Goal: Task Accomplishment & Management: Complete application form

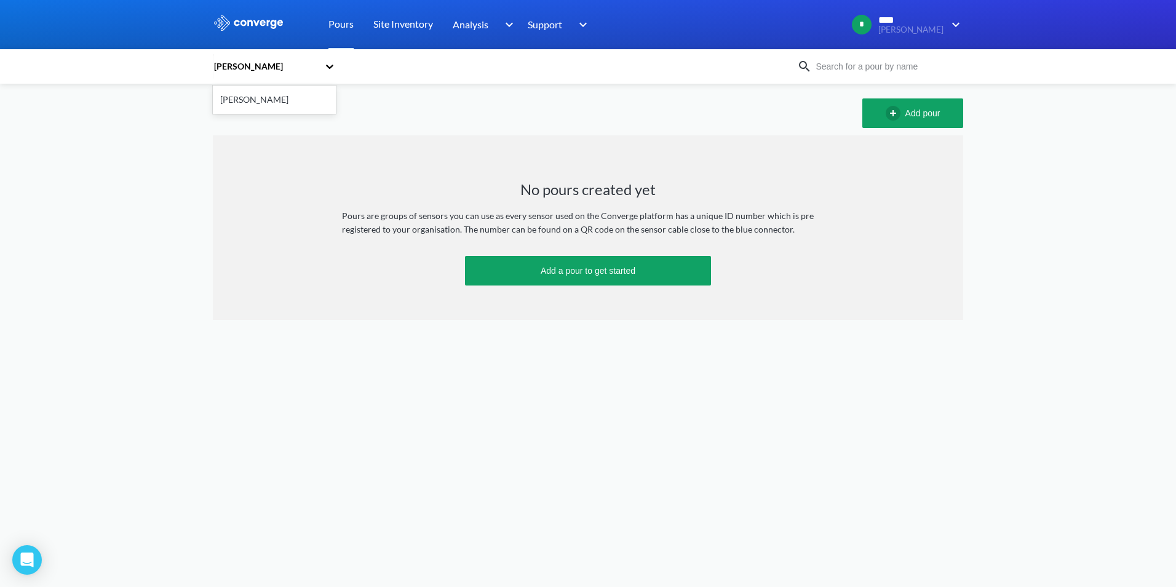
click at [311, 66] on div "[PERSON_NAME]" at bounding box center [266, 67] width 106 height 14
click at [402, 106] on div "Add pour" at bounding box center [588, 113] width 751 height 30
click at [393, 26] on link "Site Inventory" at bounding box center [403, 24] width 60 height 49
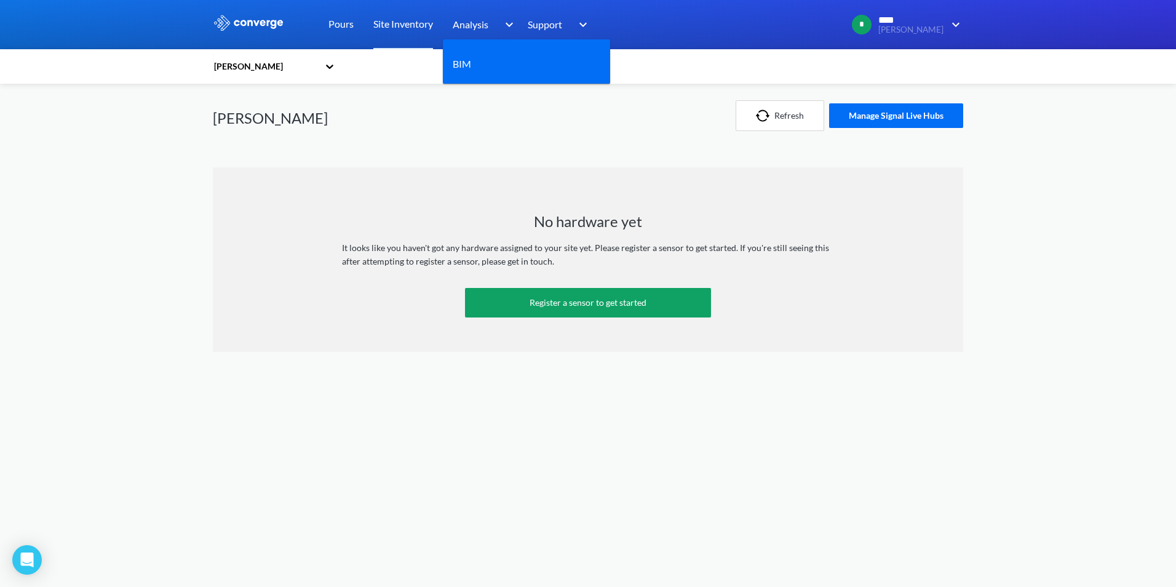
click at [466, 18] on span "Analysis" at bounding box center [471, 24] width 36 height 15
click at [473, 55] on div "BIM" at bounding box center [527, 64] width 148 height 31
click at [471, 65] on link "BIM" at bounding box center [462, 63] width 18 height 15
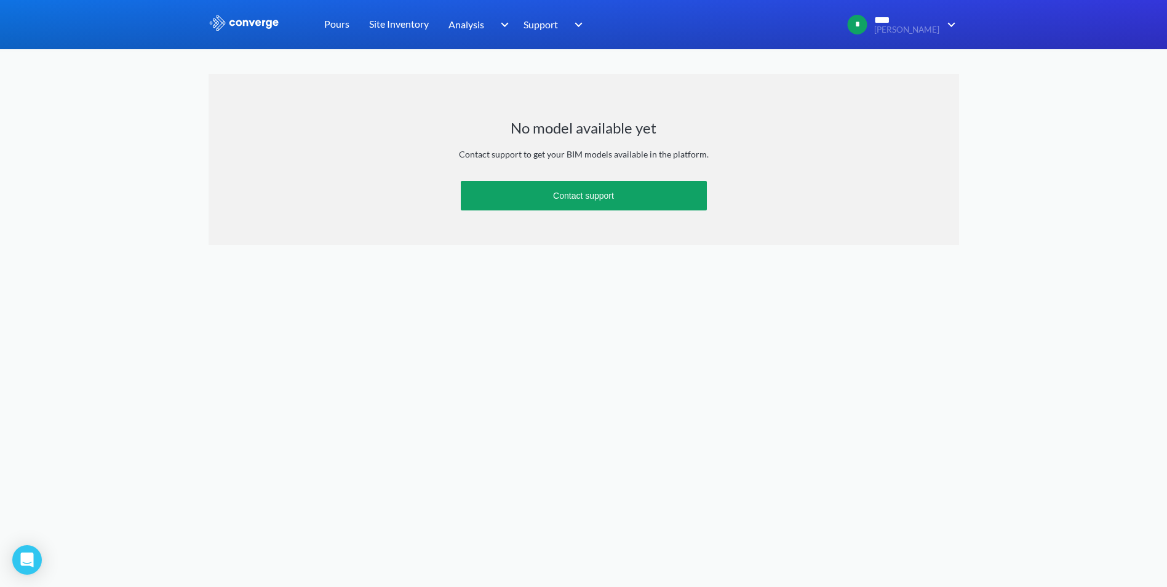
drag, startPoint x: 890, startPoint y: 58, endPoint x: 819, endPoint y: 83, distance: 75.1
click at [0, 0] on link "Site Settings" at bounding box center [0, 0] width 0 height 0
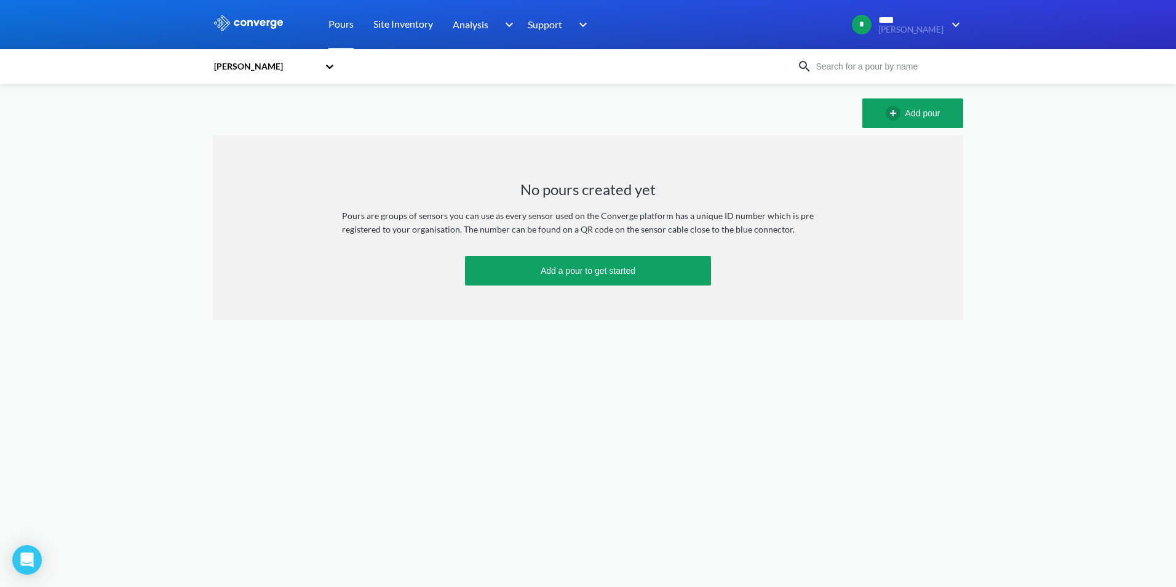
click at [356, 25] on div "Pours" at bounding box center [341, 24] width 45 height 49
click at [351, 24] on link "Pours" at bounding box center [341, 24] width 25 height 49
click at [469, 445] on body "Sorry, this feature is not available in the demo OK MENU Monk Fryston Pours Sit…" at bounding box center [588, 293] width 1176 height 587
click at [913, 485] on body "Sorry, this feature is not available in the demo OK MENU Monk Fryston Pours Sit…" at bounding box center [588, 293] width 1176 height 587
click at [1001, 232] on div "MENU Monk Fryston Pours Site Inventory Analysis BIM Support Online Help Guide +…" at bounding box center [588, 160] width 1176 height 320
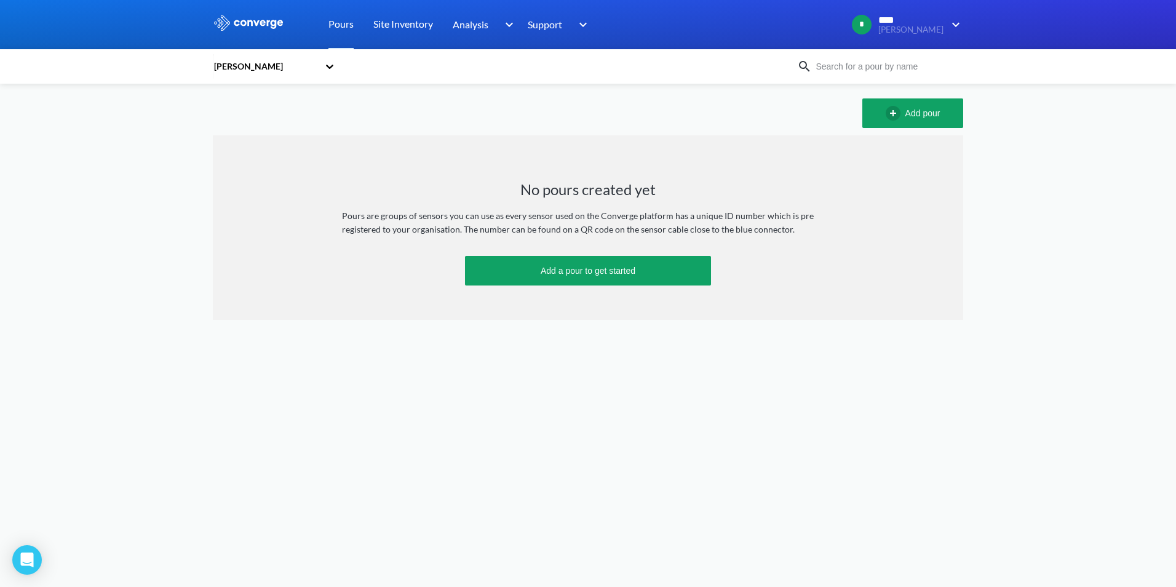
drag, startPoint x: 698, startPoint y: 335, endPoint x: 695, endPoint y: 348, distance: 13.8
click at [934, 114] on button "Add pour" at bounding box center [913, 113] width 101 height 30
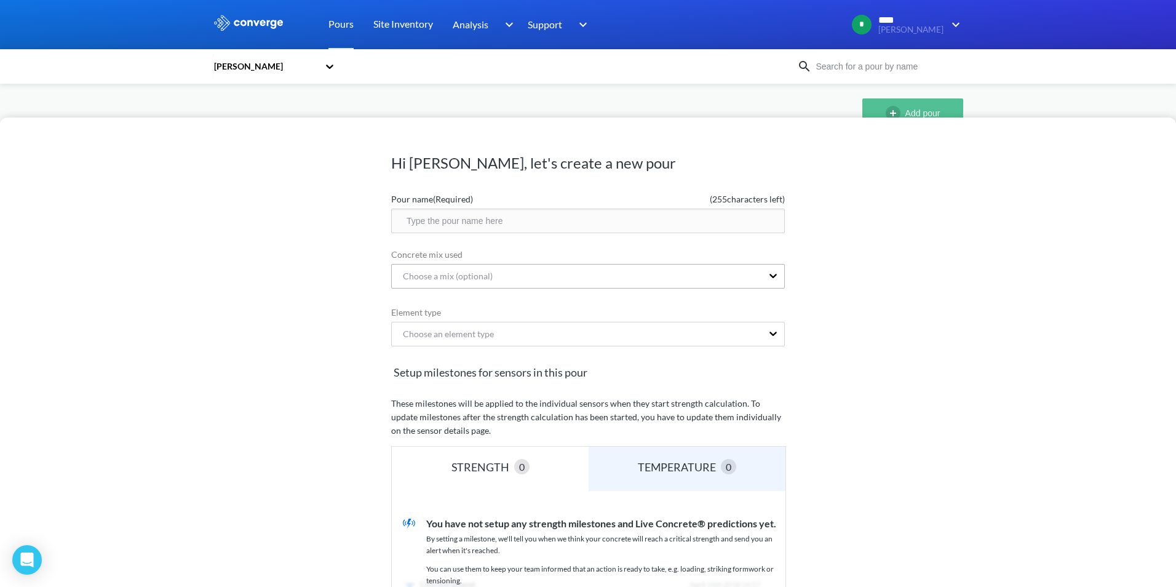
scroll to position [62, 0]
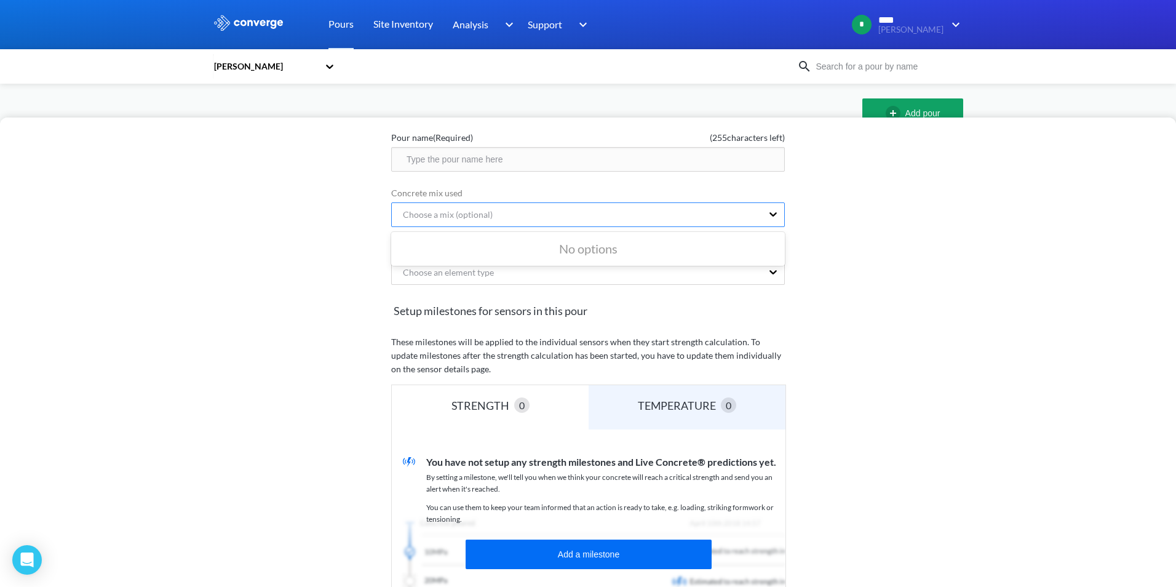
click at [469, 209] on div "Choose a mix (optional)" at bounding box center [443, 215] width 100 height 14
click at [580, 220] on div "Choose a mix (optional)" at bounding box center [577, 214] width 370 height 23
click at [556, 261] on div "Choose an element type" at bounding box center [577, 272] width 370 height 23
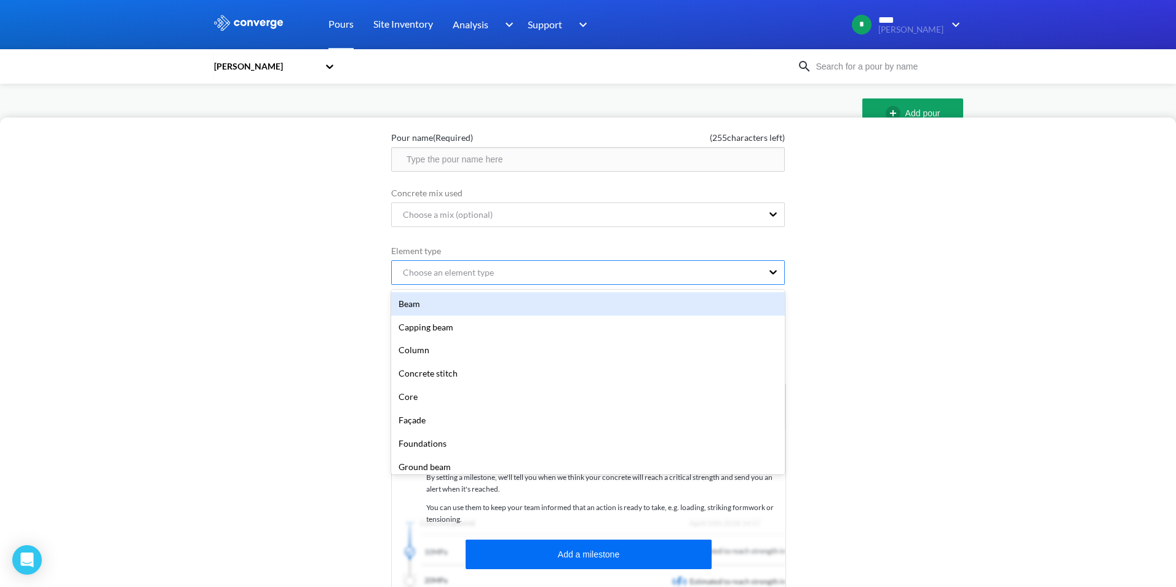
click at [684, 278] on div "Choose an element type" at bounding box center [577, 272] width 370 height 23
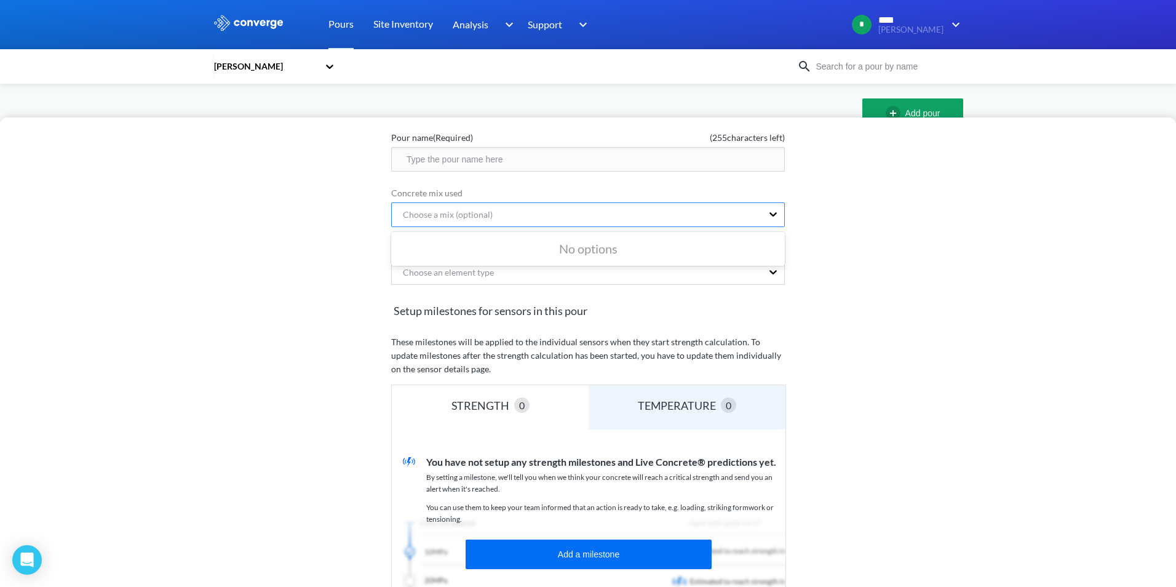
drag, startPoint x: 699, startPoint y: 213, endPoint x: 731, endPoint y: 225, distance: 34.1
click at [700, 213] on div "Choose a mix (optional)" at bounding box center [577, 214] width 370 height 23
drag, startPoint x: 544, startPoint y: 248, endPoint x: 638, endPoint y: 257, distance: 94.5
click at [638, 257] on div "No options" at bounding box center [588, 248] width 394 height 29
click at [695, 220] on div "Choose a mix (optional)" at bounding box center [577, 214] width 370 height 23
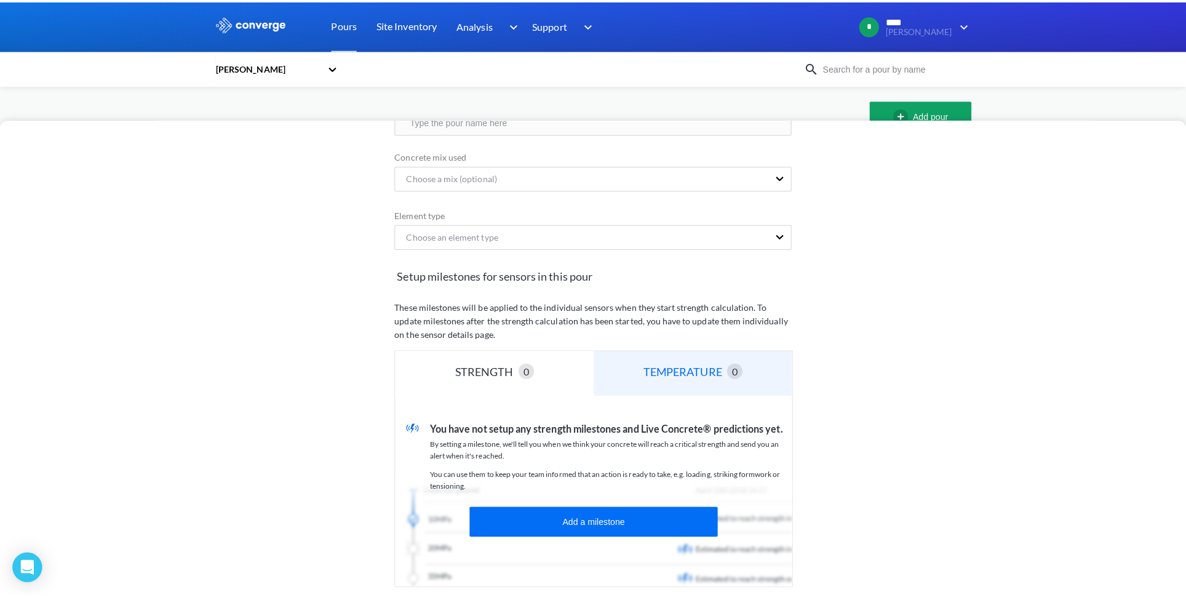
scroll to position [165, 0]
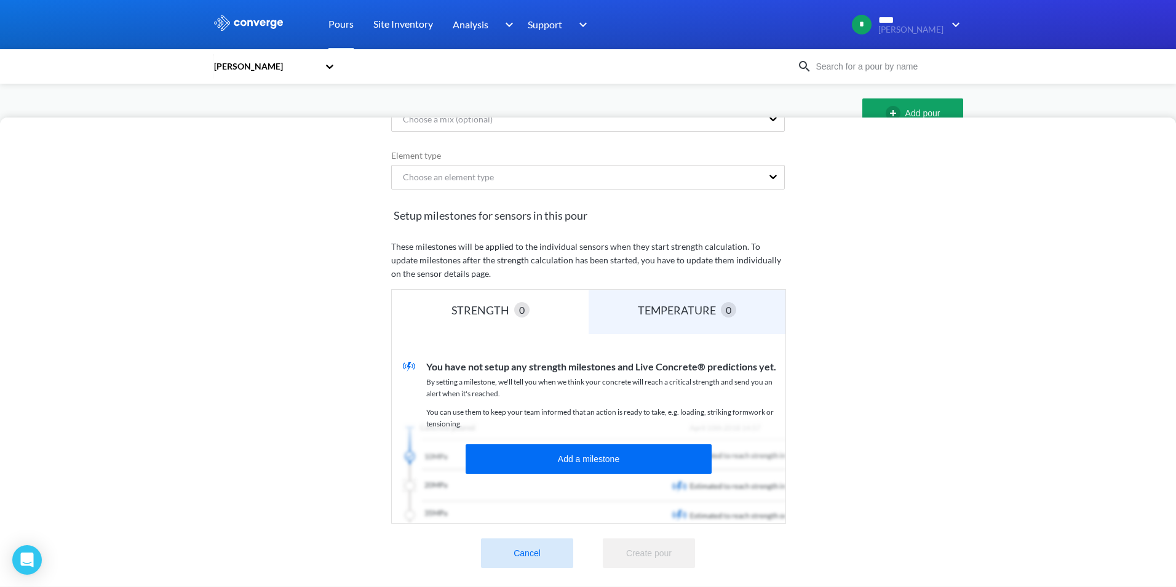
drag, startPoint x: 528, startPoint y: 542, endPoint x: 716, endPoint y: 412, distance: 228.7
click at [528, 541] on button "Cancel" at bounding box center [527, 553] width 92 height 30
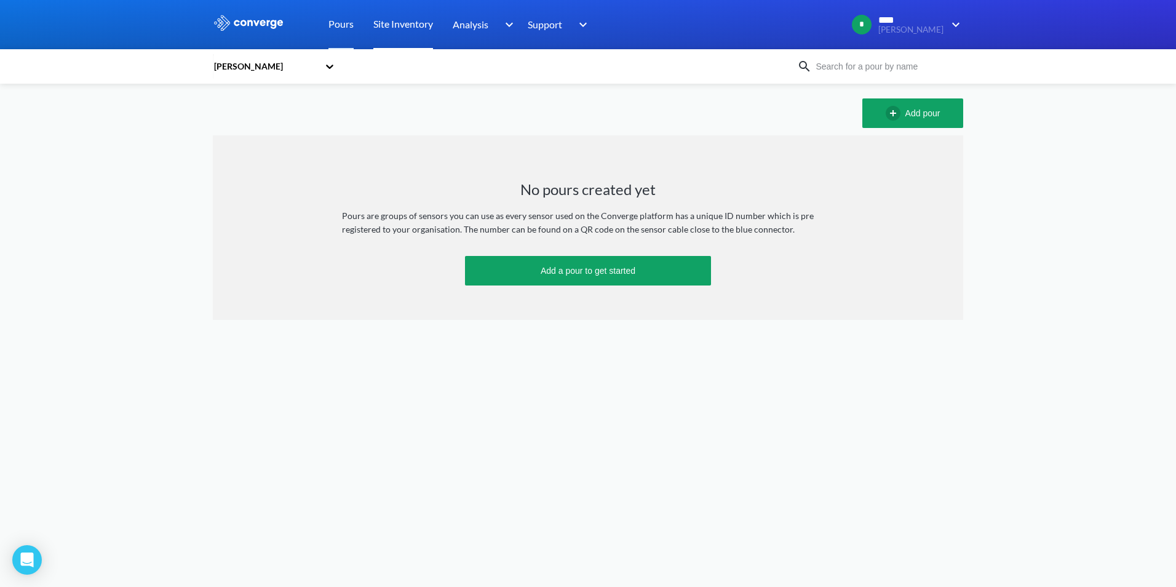
click at [388, 30] on link "Site Inventory" at bounding box center [403, 24] width 60 height 49
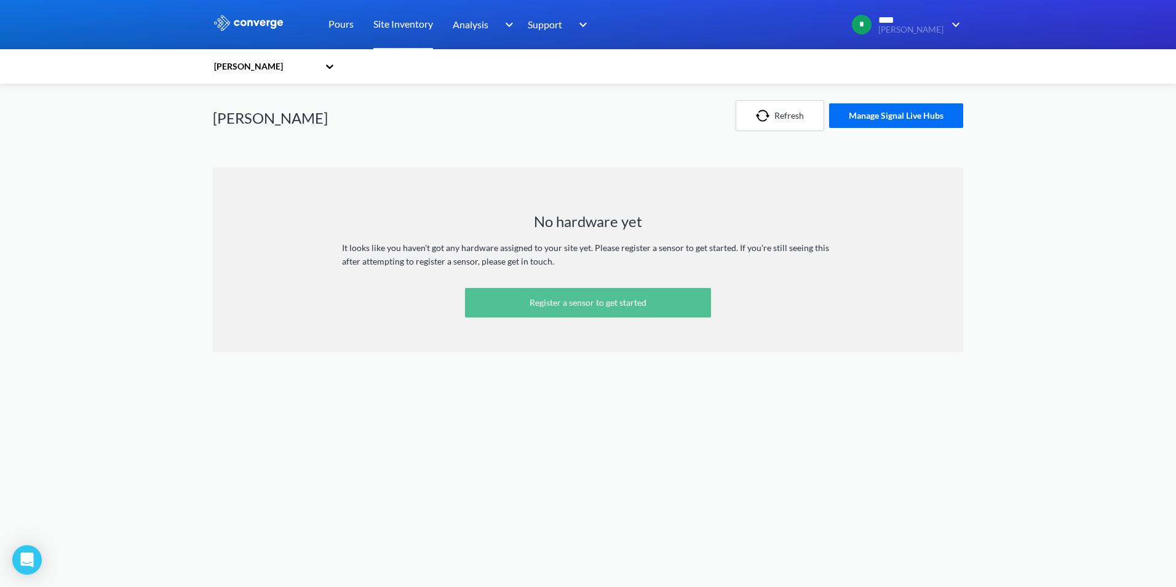
click at [607, 308] on link "Register a sensor to get started" at bounding box center [588, 303] width 246 height 30
